Goal: Communication & Community: Participate in discussion

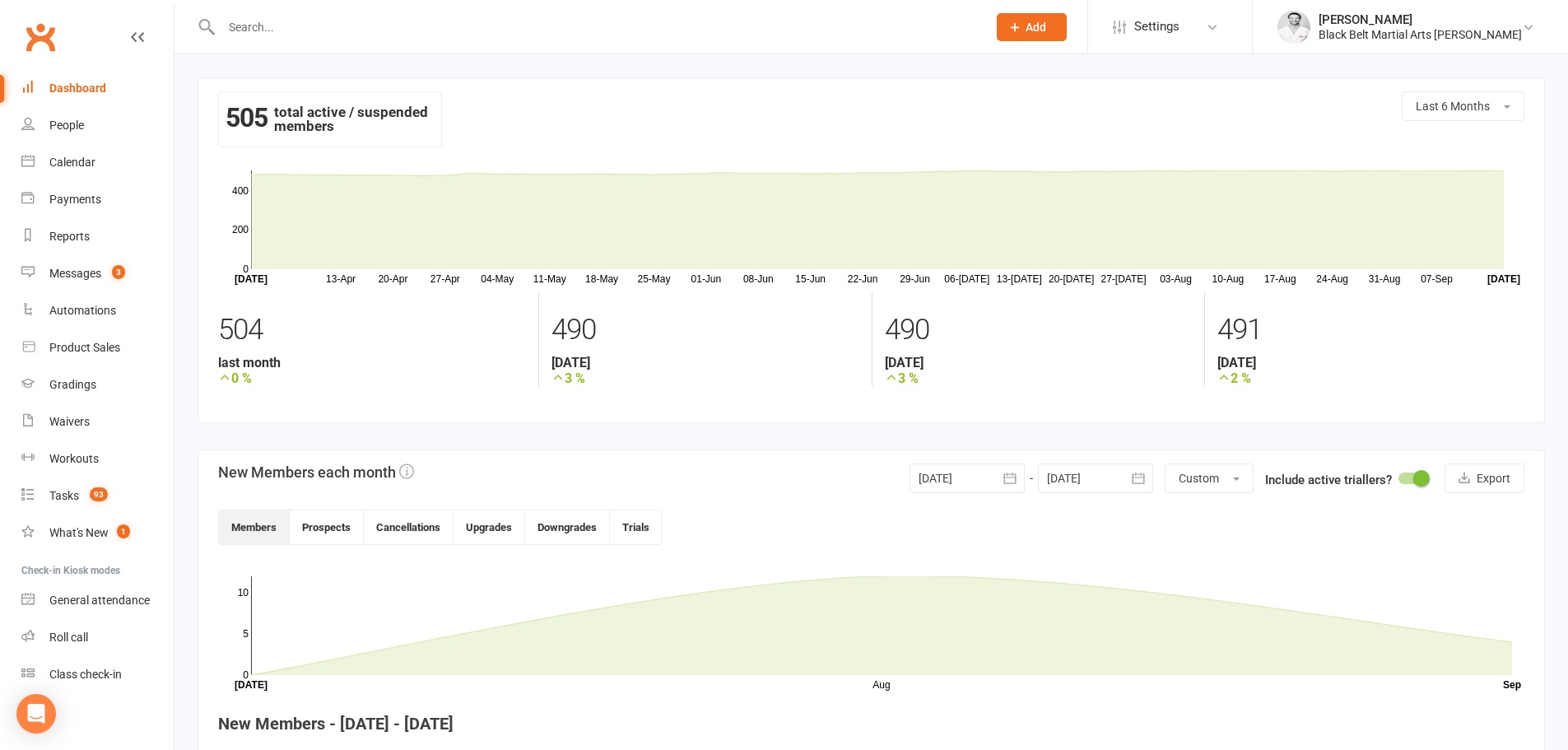
click at [78, 78] on link "Dashboard" at bounding box center [98, 87] width 152 height 37
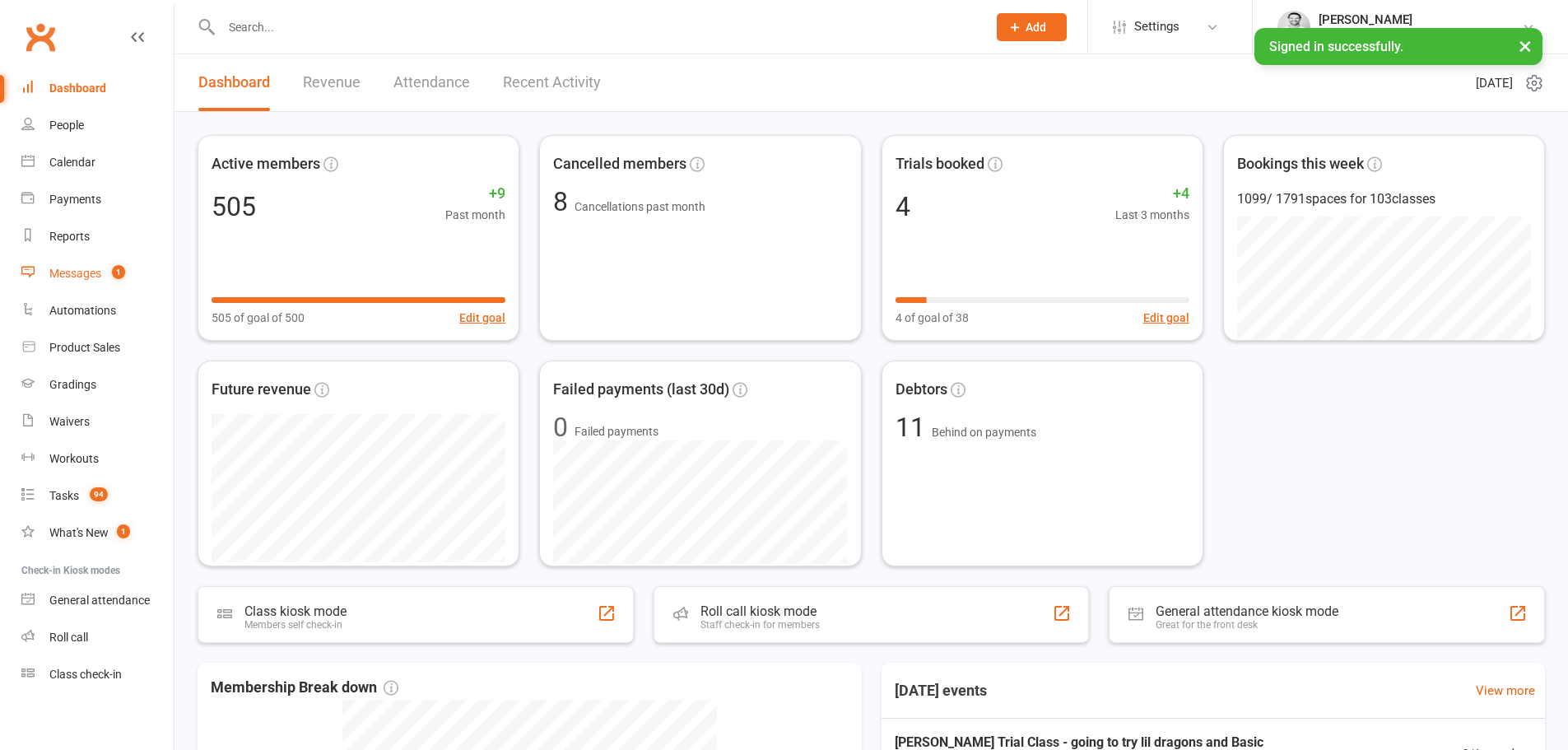
click at [96, 272] on div "Messages" at bounding box center [75, 273] width 52 height 13
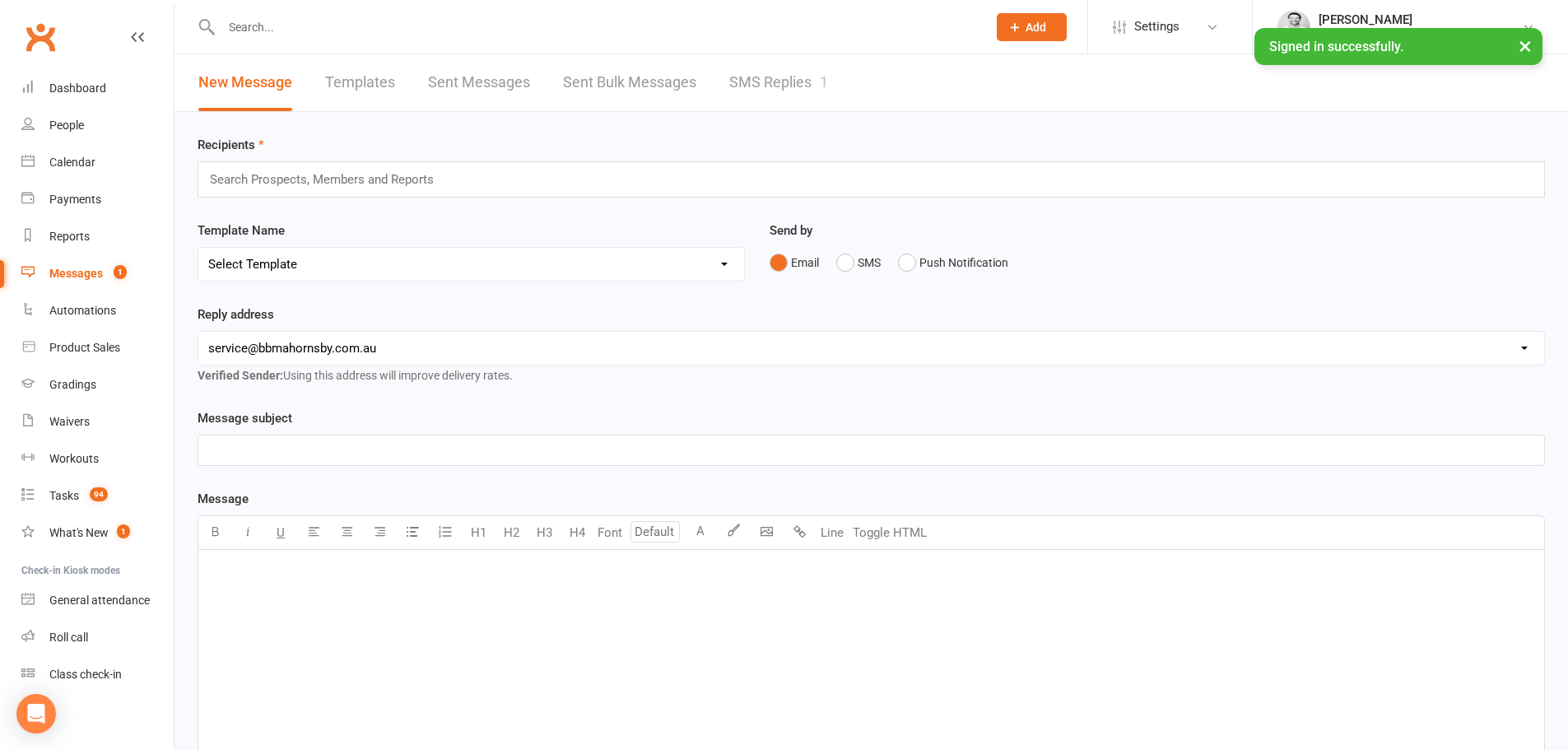
click at [1023, 401] on div "Reply address hello@clubworx.com service@bbmahornsby.com.au hello@bbmahornsby.c…" at bounding box center [870, 356] width 1372 height 103
